Goal: Book appointment/travel/reservation

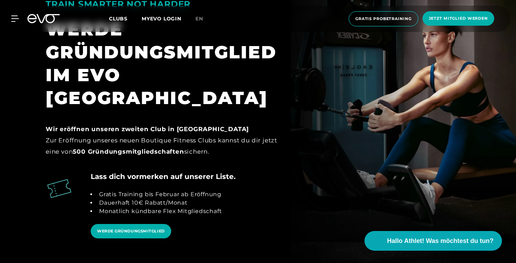
scroll to position [693, 0]
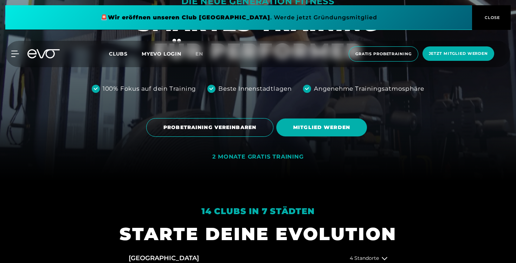
scroll to position [85, 0]
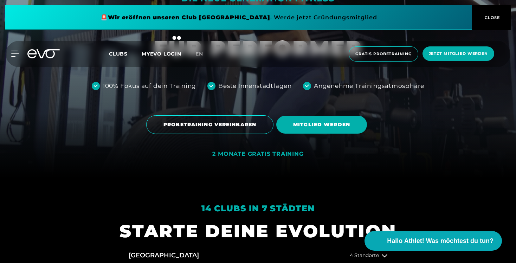
click at [501, 13] on button "CLOSE" at bounding box center [491, 17] width 39 height 25
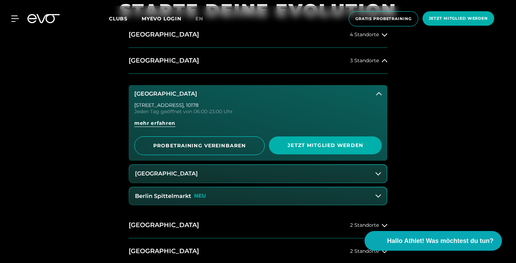
scroll to position [313, 0]
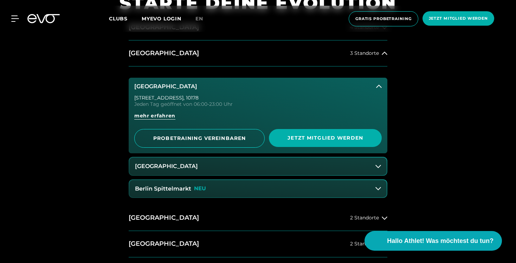
click at [379, 88] on icon at bounding box center [379, 87] width 6 height 6
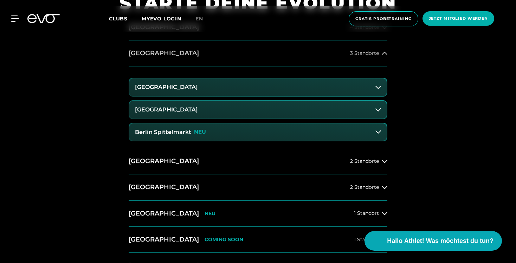
click at [258, 54] on button "[GEOGRAPHIC_DATA] 3 Standorte" at bounding box center [258, 53] width 259 height 26
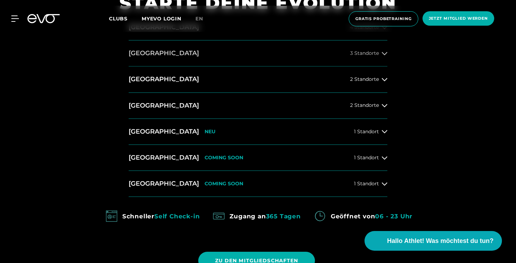
click at [387, 52] on icon at bounding box center [385, 54] width 6 height 6
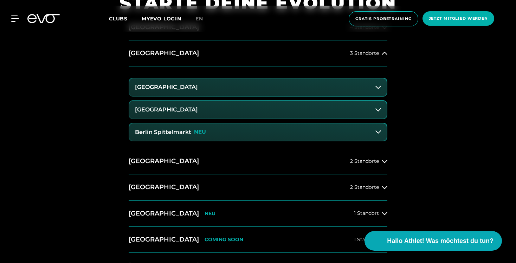
click at [194, 86] on h3 "[GEOGRAPHIC_DATA]" at bounding box center [166, 87] width 63 height 6
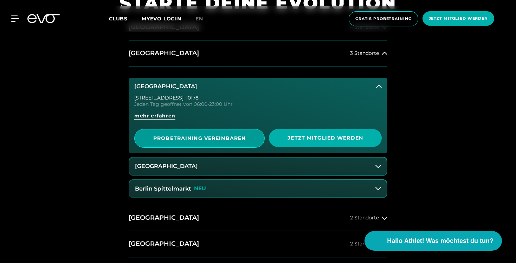
click at [197, 140] on span "PROBETRAINING VEREINBAREN" at bounding box center [199, 138] width 96 height 7
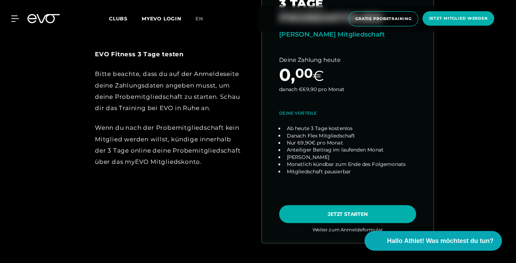
scroll to position [367, 0]
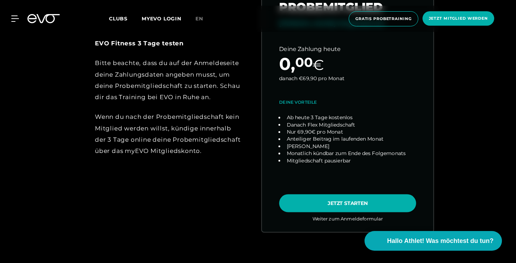
click at [312, 208] on link "choose plan" at bounding box center [347, 96] width 171 height 269
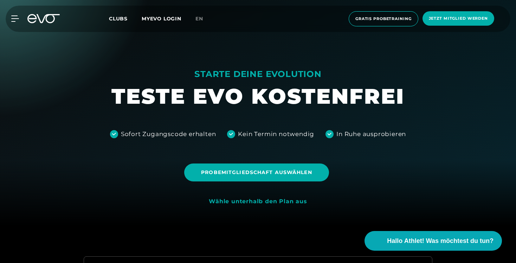
scroll to position [82, 0]
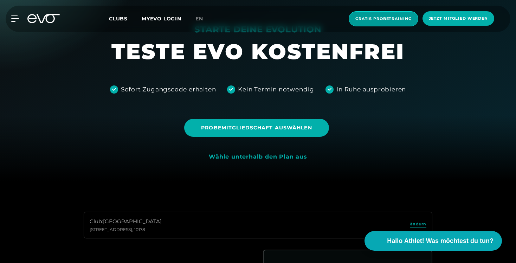
click at [372, 22] on span "Gratis Probetraining" at bounding box center [384, 18] width 70 height 15
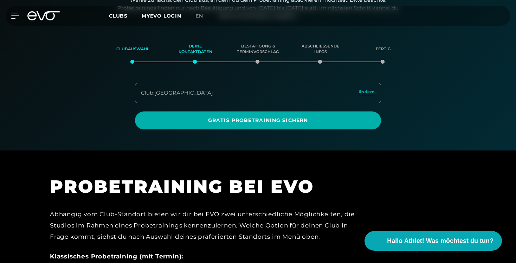
scroll to position [121, 0]
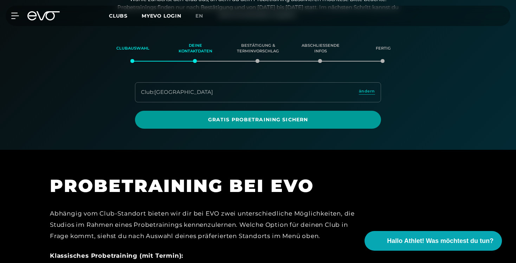
click at [325, 122] on span "Gratis Probetraining sichern" at bounding box center [258, 119] width 212 height 7
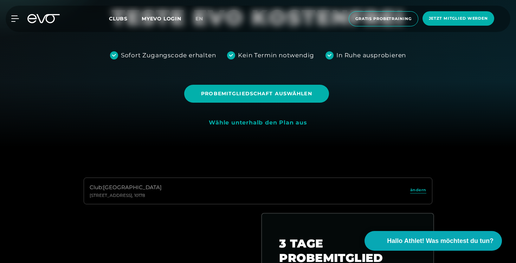
scroll to position [103, 0]
